Goal: Navigation & Orientation: Find specific page/section

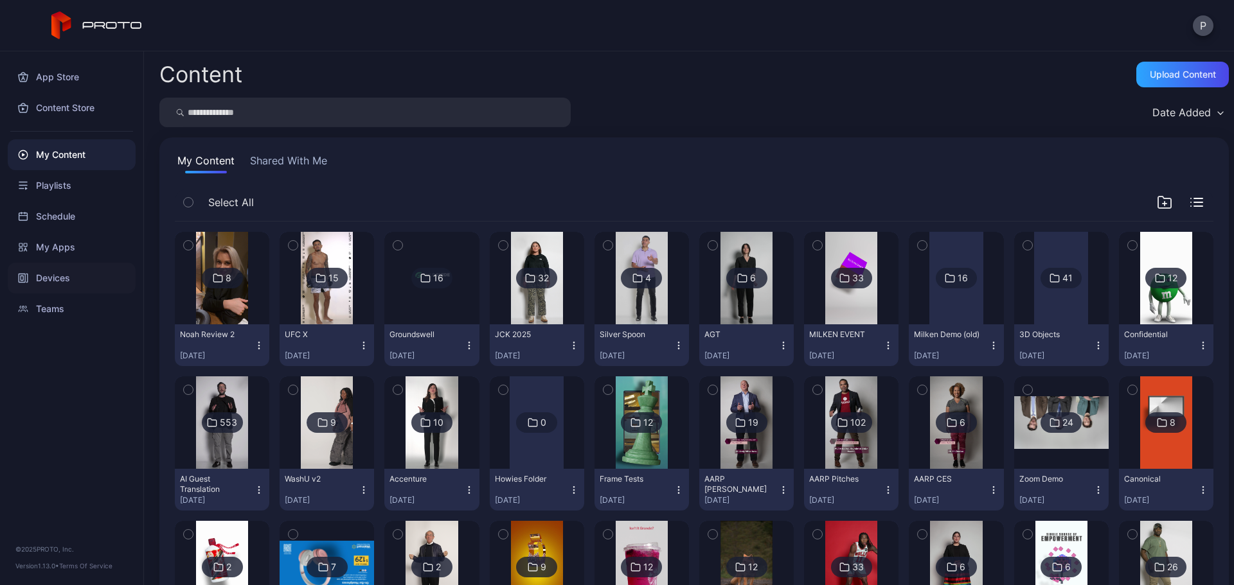
click at [102, 276] on div "Devices" at bounding box center [72, 278] width 128 height 31
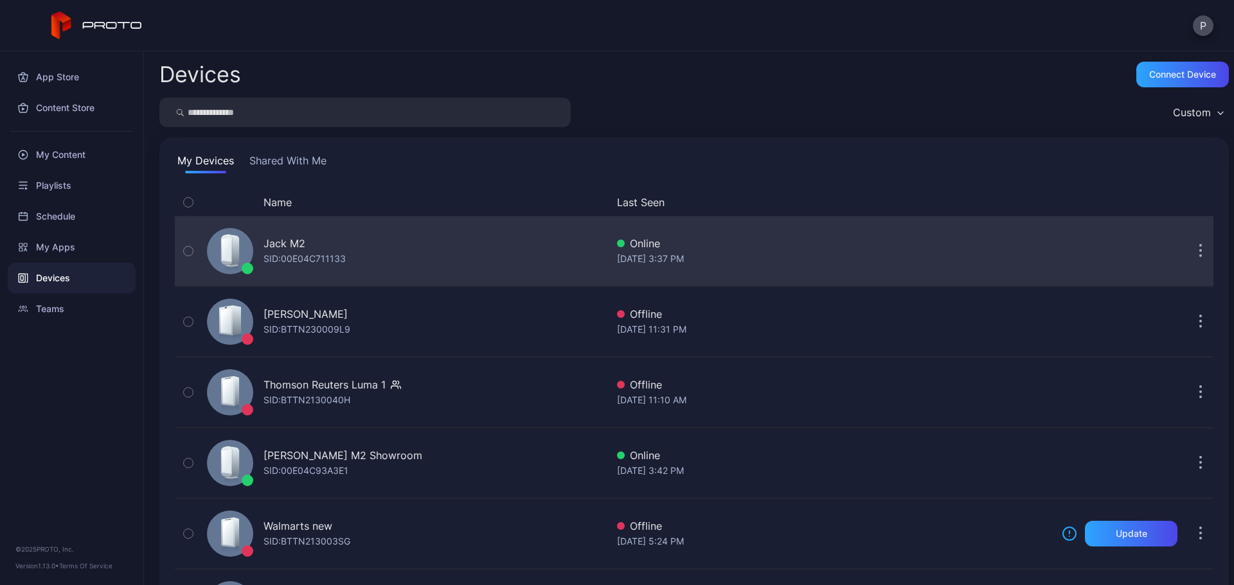
click at [474, 236] on div "Jack M2 SID: 00E04C711133" at bounding box center [404, 251] width 405 height 64
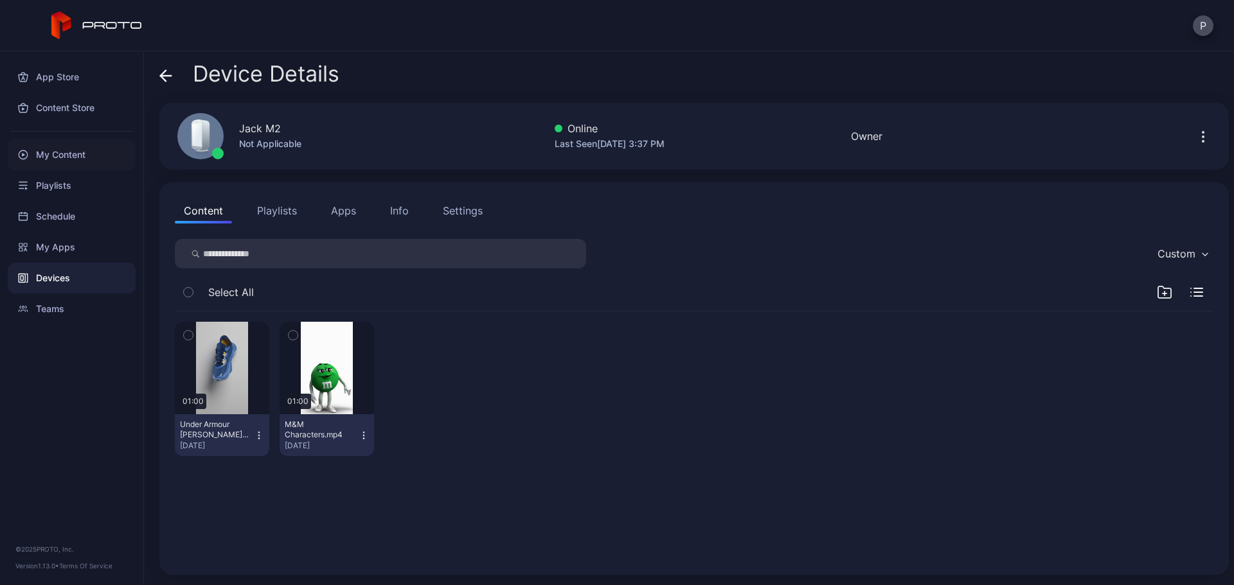
click at [100, 148] on div "My Content" at bounding box center [72, 154] width 128 height 31
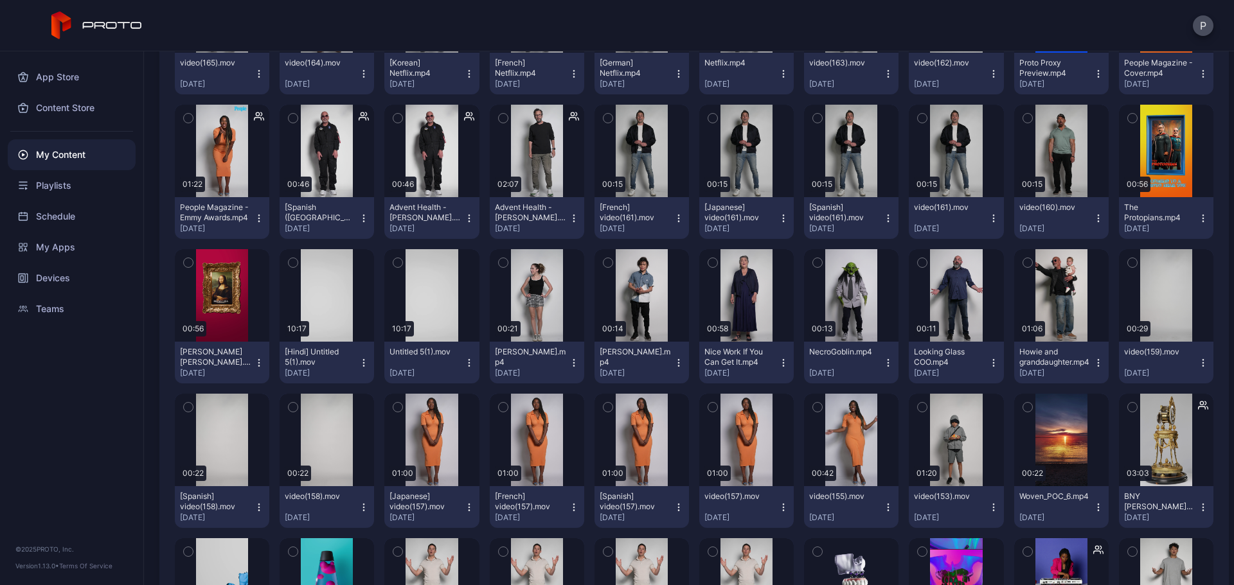
scroll to position [2071, 0]
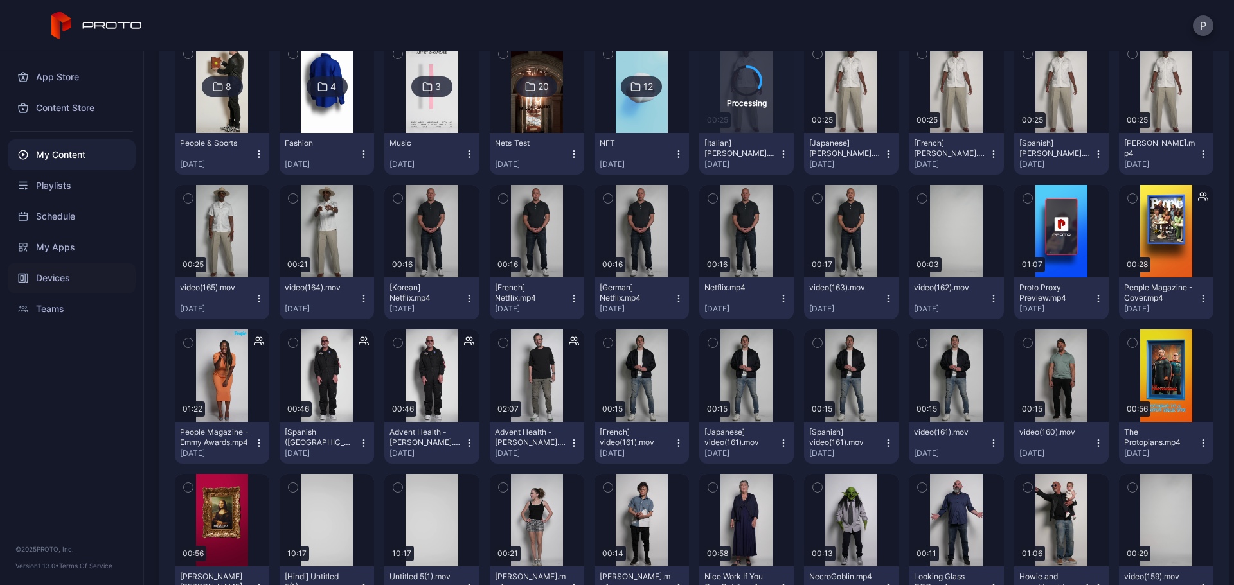
click at [69, 281] on div "Devices" at bounding box center [72, 278] width 128 height 31
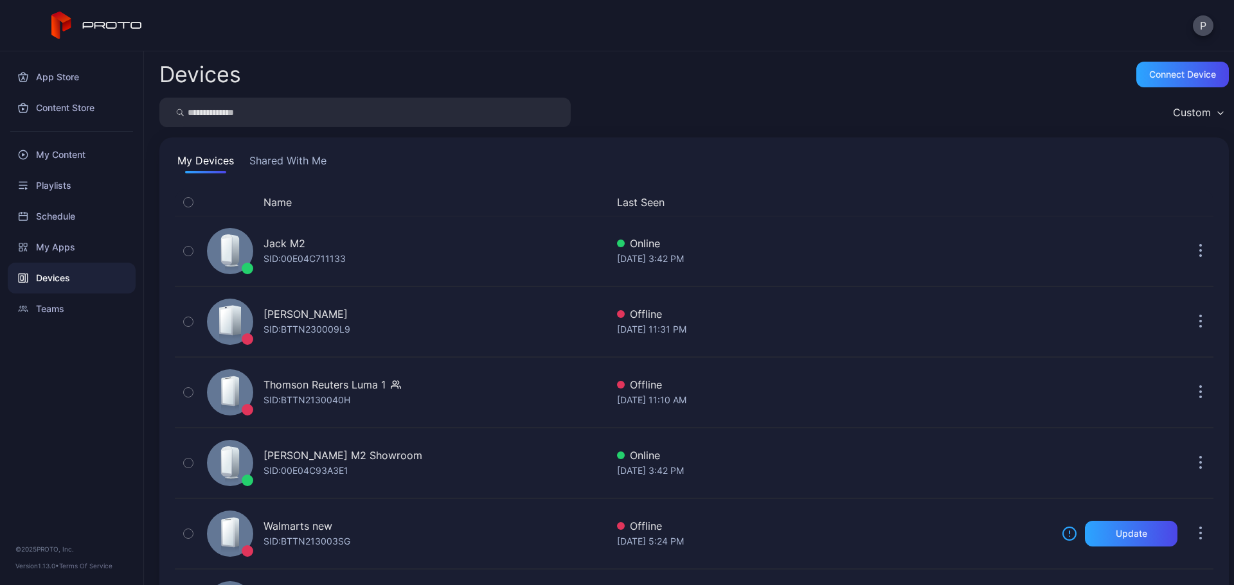
click at [324, 159] on button "Shared With Me" at bounding box center [288, 163] width 82 height 21
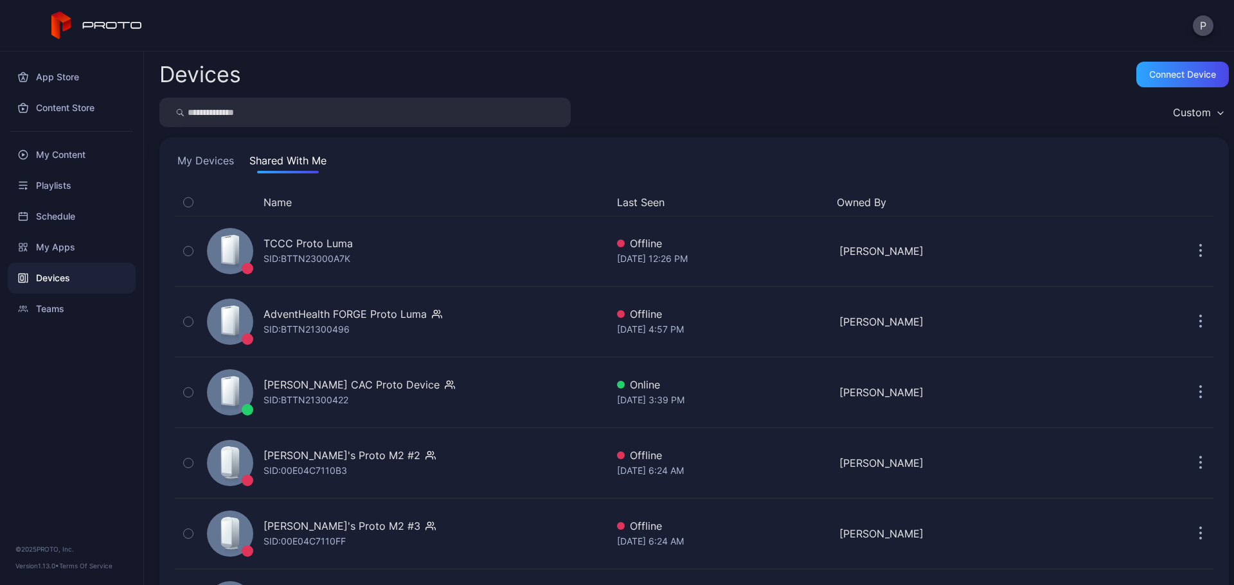
click at [650, 197] on button "Last Seen" at bounding box center [721, 202] width 209 height 15
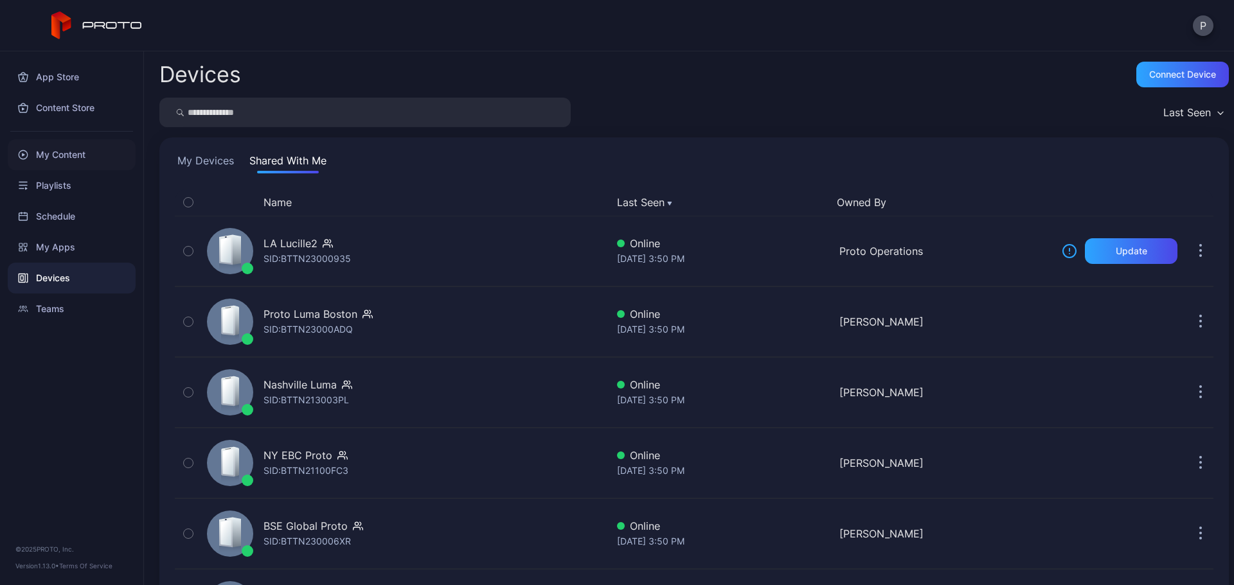
click at [72, 151] on div "My Content" at bounding box center [72, 154] width 128 height 31
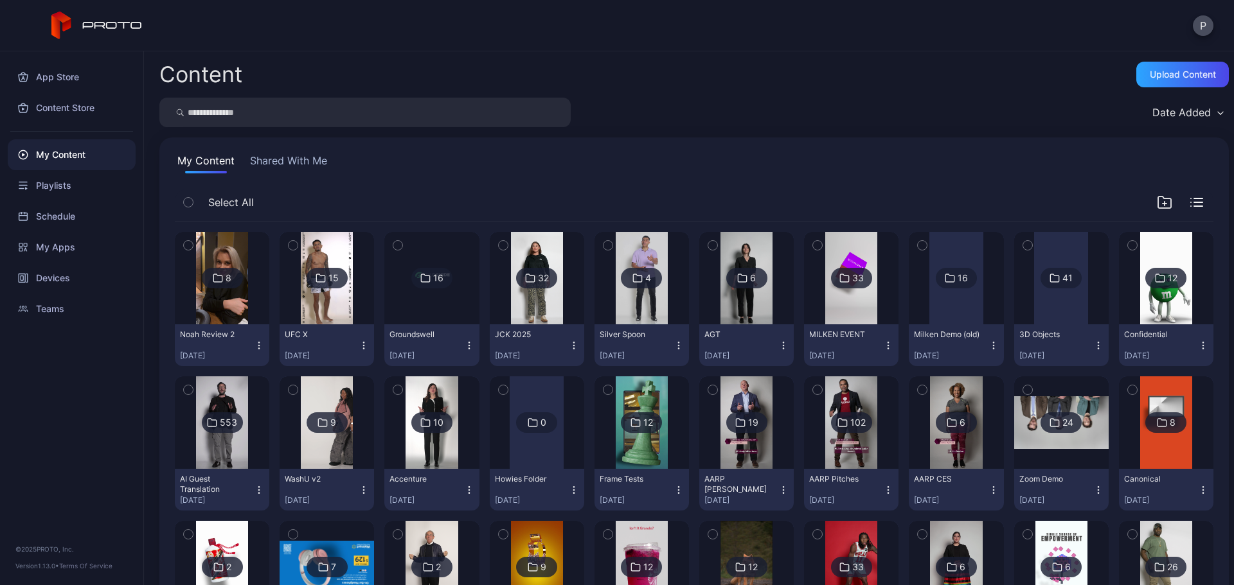
click at [293, 163] on button "Shared With Me" at bounding box center [288, 163] width 82 height 21
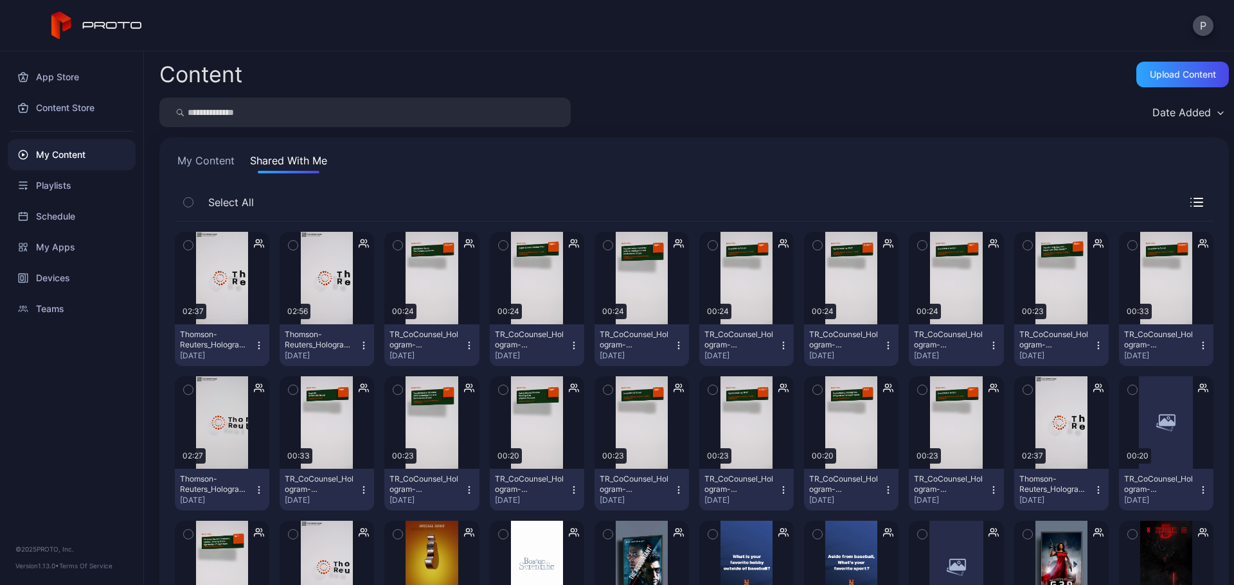
click at [195, 172] on button "My Content" at bounding box center [206, 163] width 62 height 21
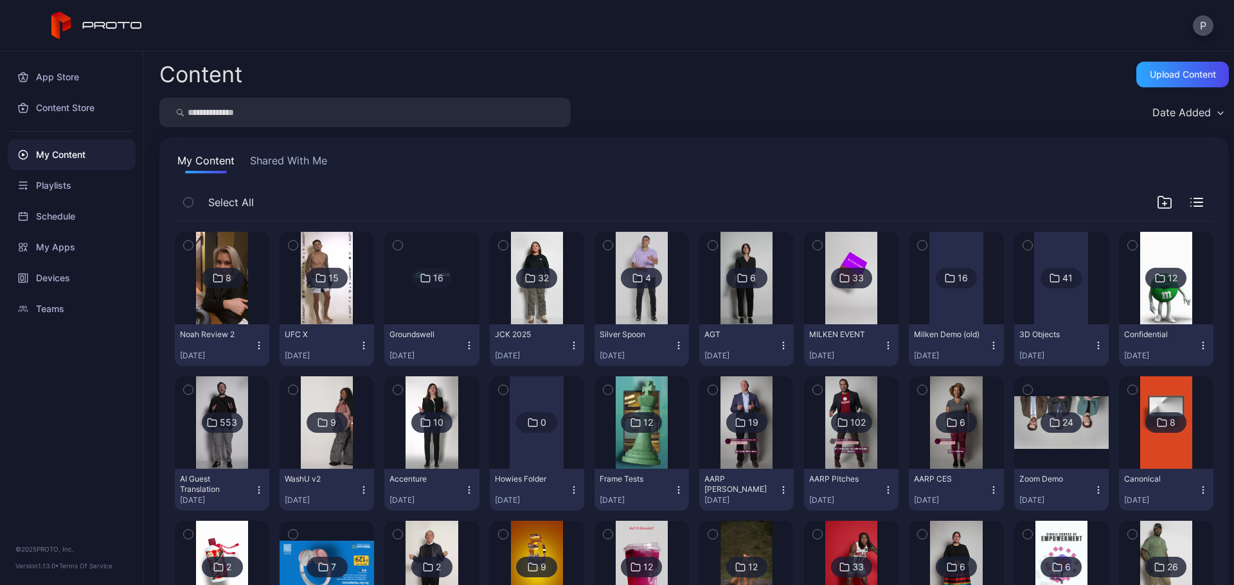
click at [57, 160] on div "My Content" at bounding box center [72, 154] width 128 height 31
click at [276, 104] on input "search" at bounding box center [364, 113] width 411 height 30
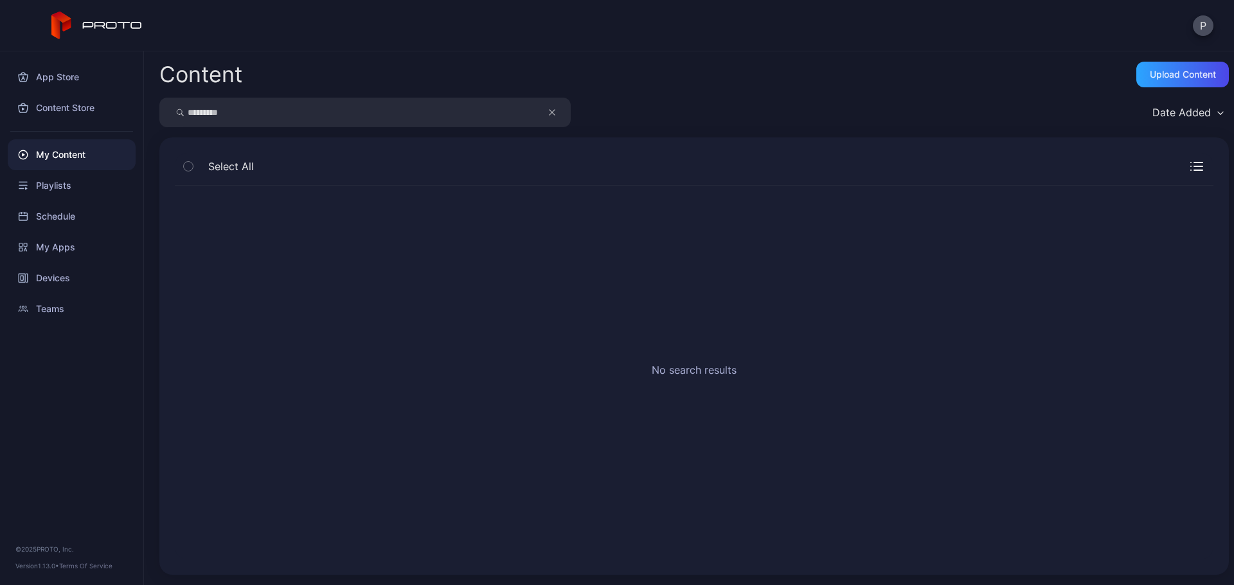
type input "*********"
